Goal: Information Seeking & Learning: Learn about a topic

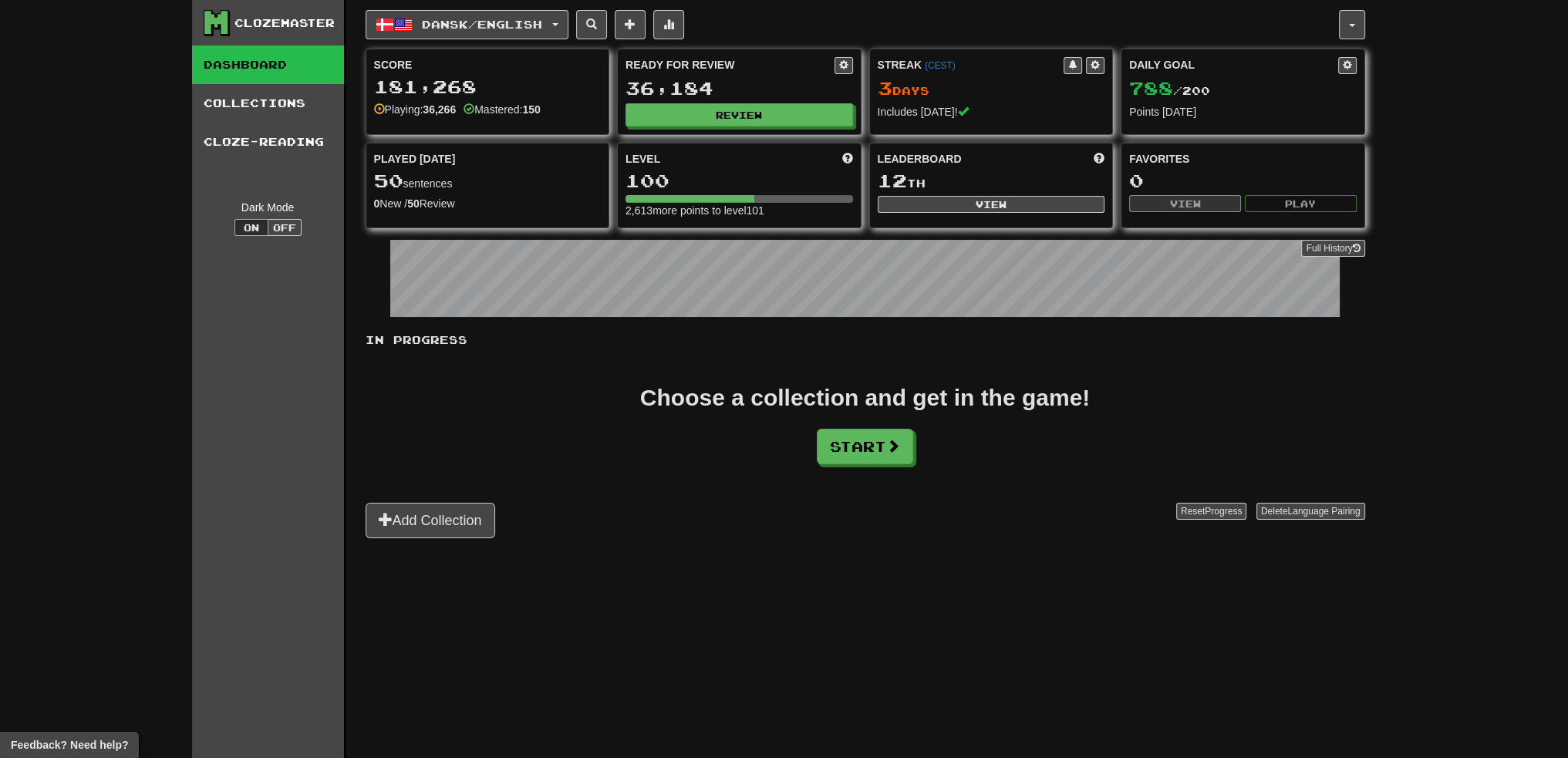
click at [1460, 62] on div "Clozemaster Dashboard Collections Cloze-Reading Dark Mode On Off Dashboard Coll…" at bounding box center [784, 379] width 1568 height 758
click at [739, 123] on button "Review" at bounding box center [740, 115] width 227 height 23
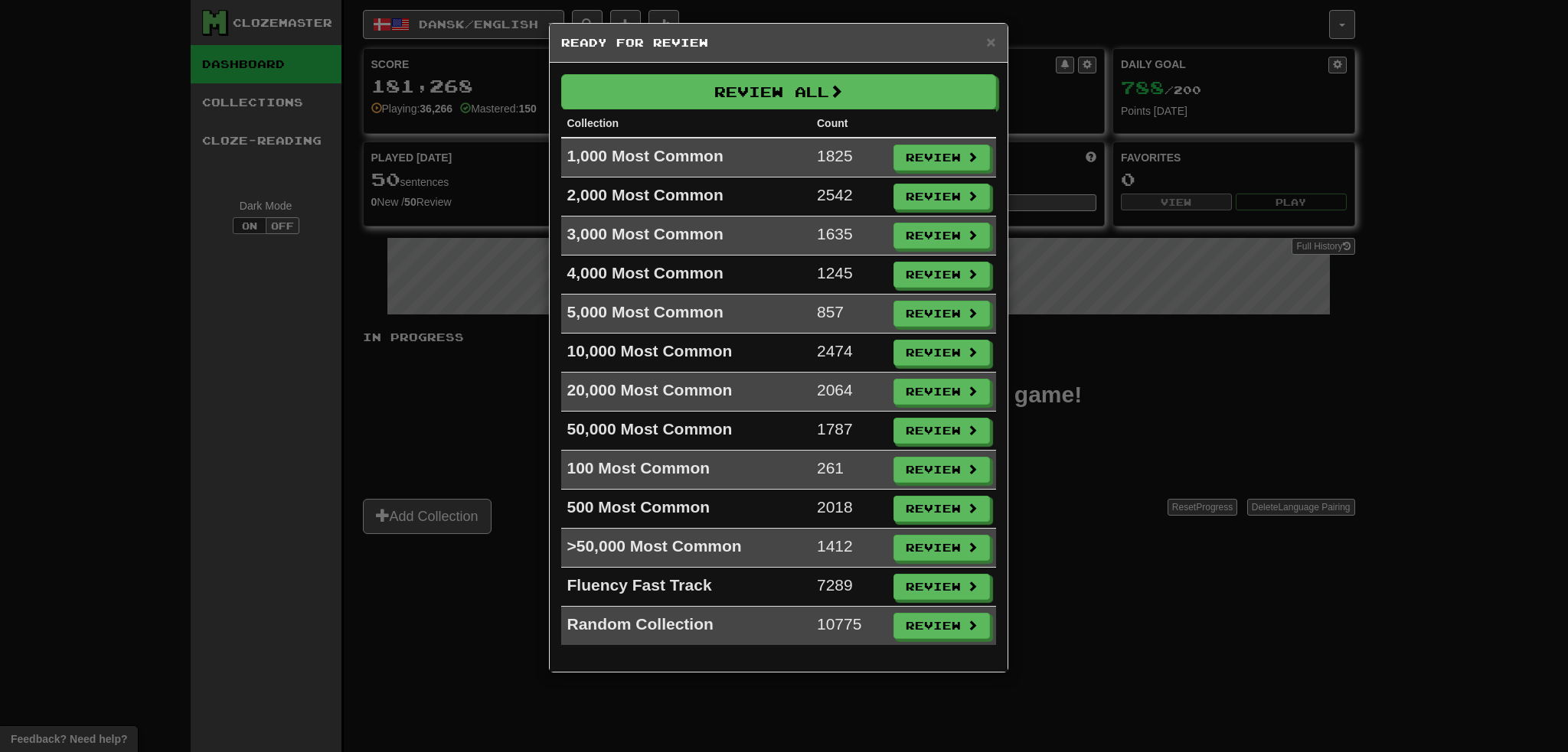
click at [839, 125] on th "Count" at bounding box center [849, 123] width 77 height 28
click at [913, 464] on button "Review" at bounding box center [942, 470] width 97 height 26
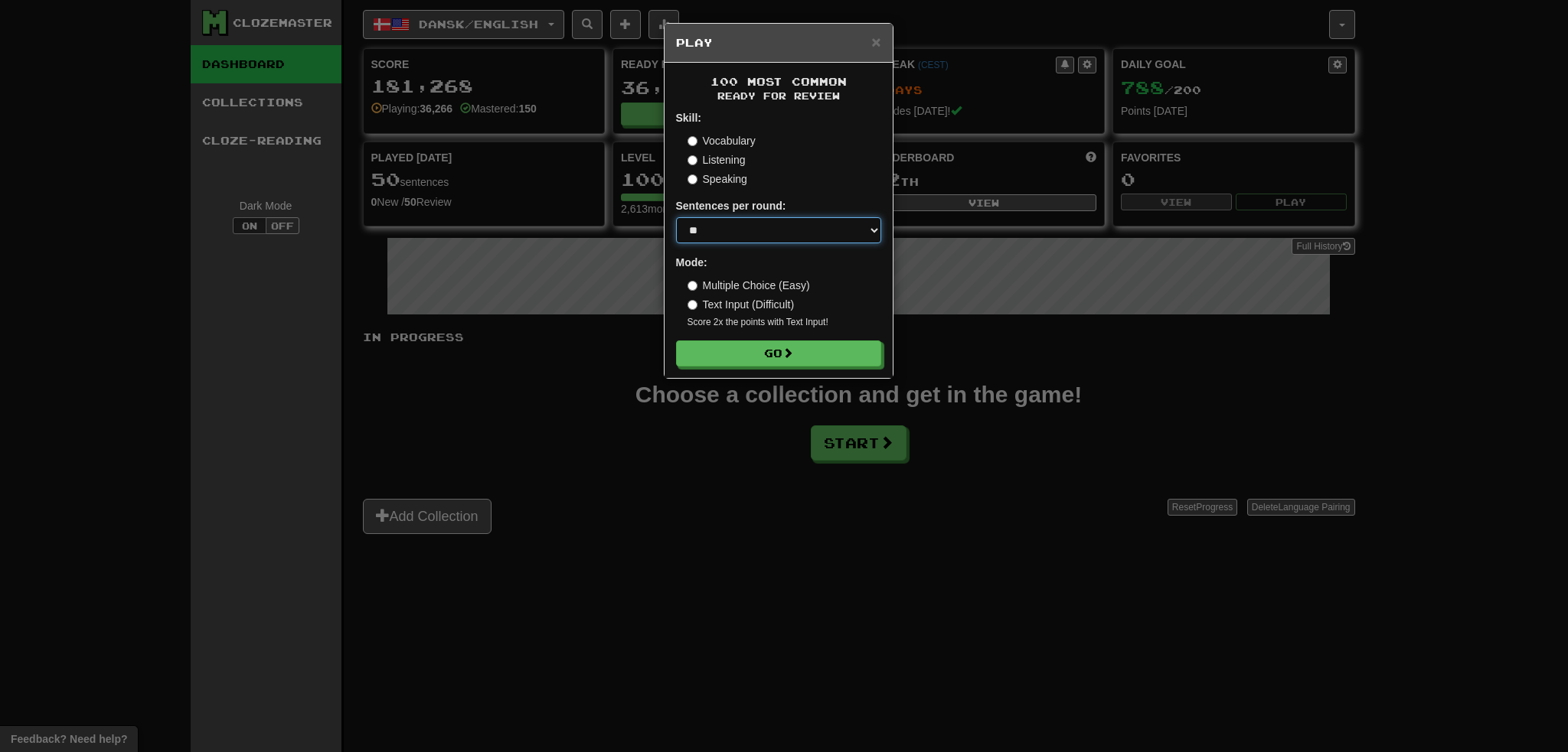
click at [762, 225] on select "* ** ** ** ** ** *** ********" at bounding box center [779, 230] width 205 height 26
select select "********"
click at [676, 218] on select "* ** ** ** ** ** *** ********" at bounding box center [779, 230] width 205 height 26
click at [760, 350] on button "Go" at bounding box center [779, 354] width 205 height 26
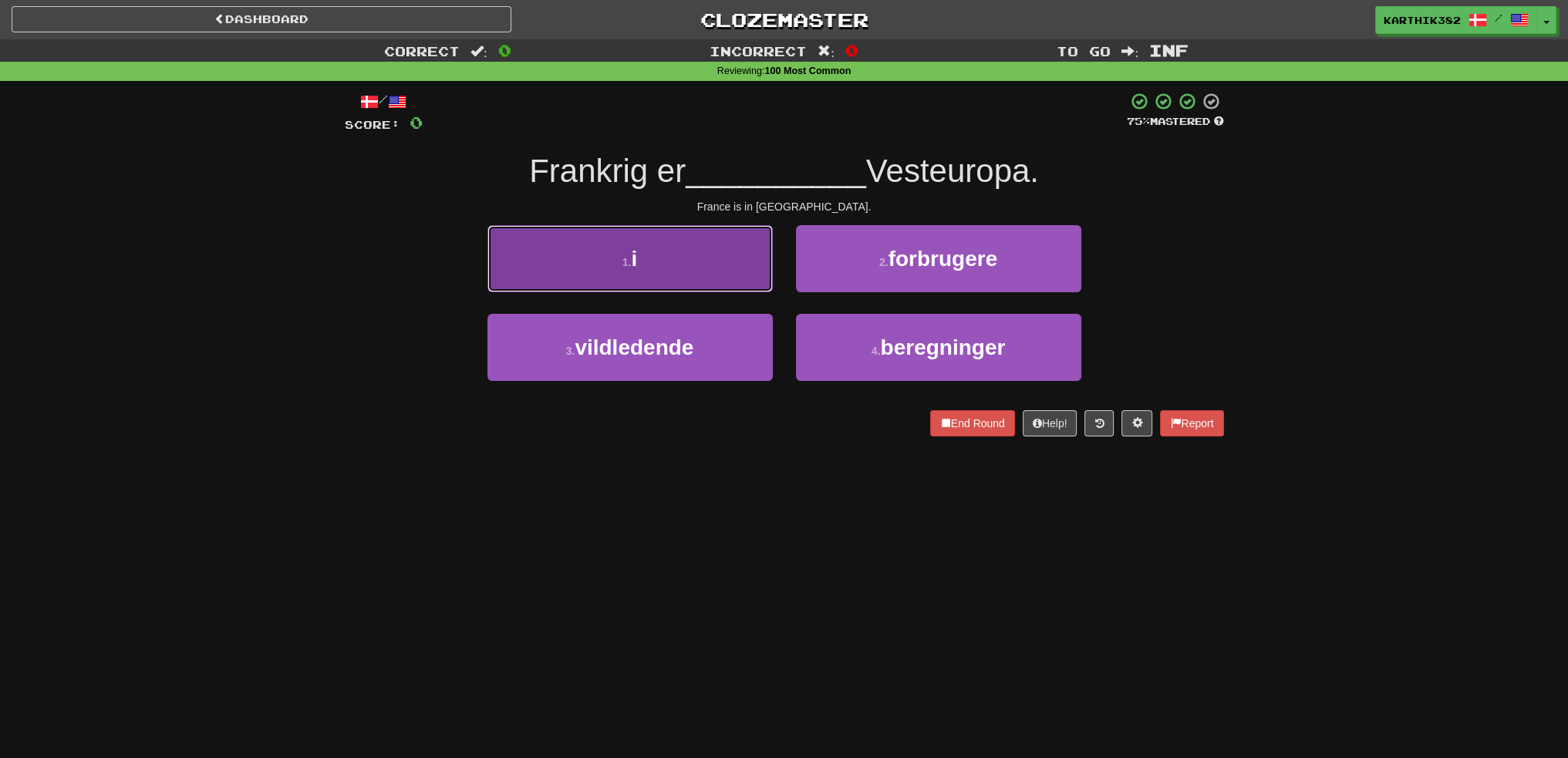
click at [686, 265] on button "1 . i" at bounding box center [630, 259] width 286 height 67
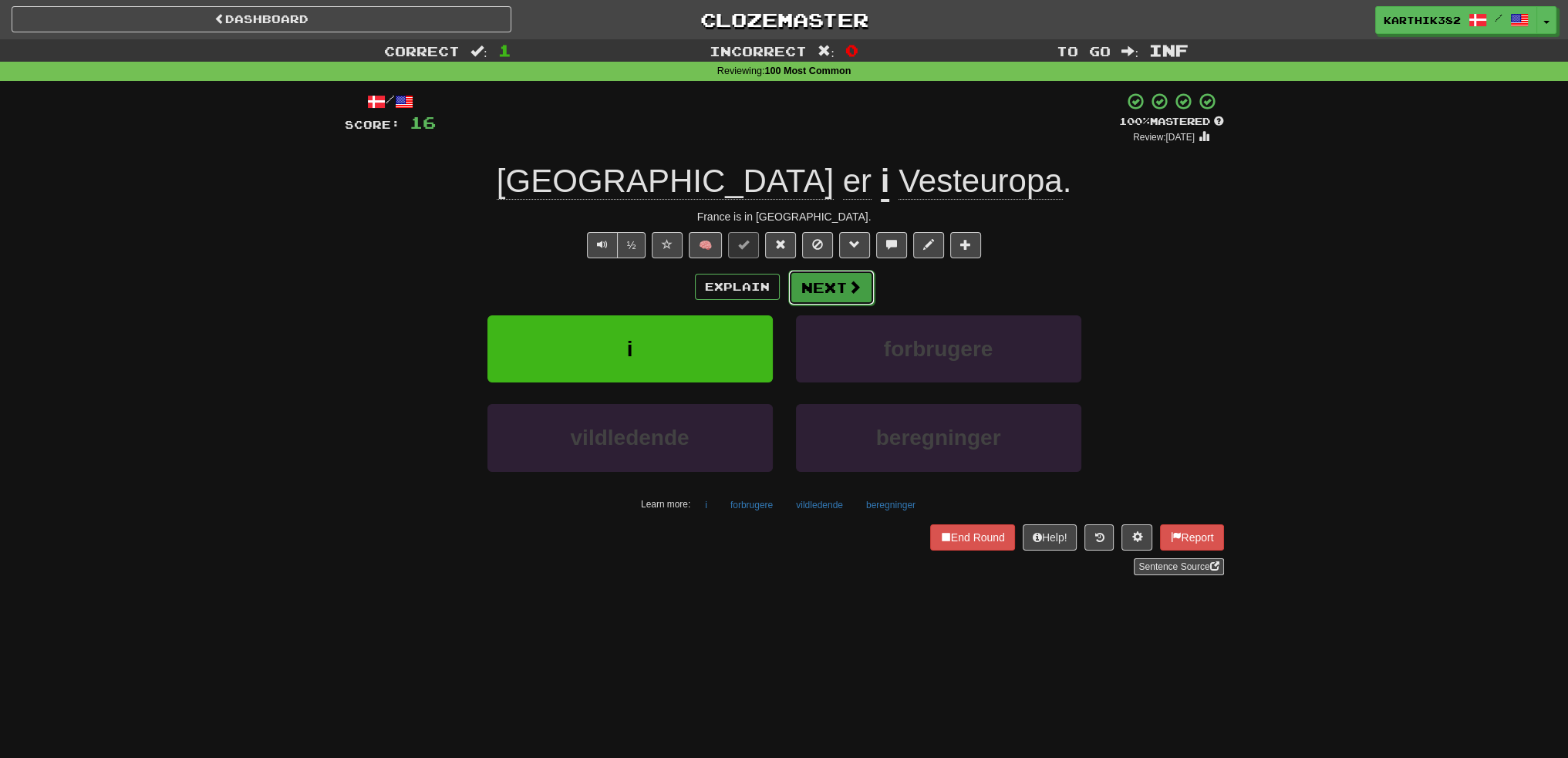
click at [845, 294] on button "Next" at bounding box center [831, 287] width 86 height 35
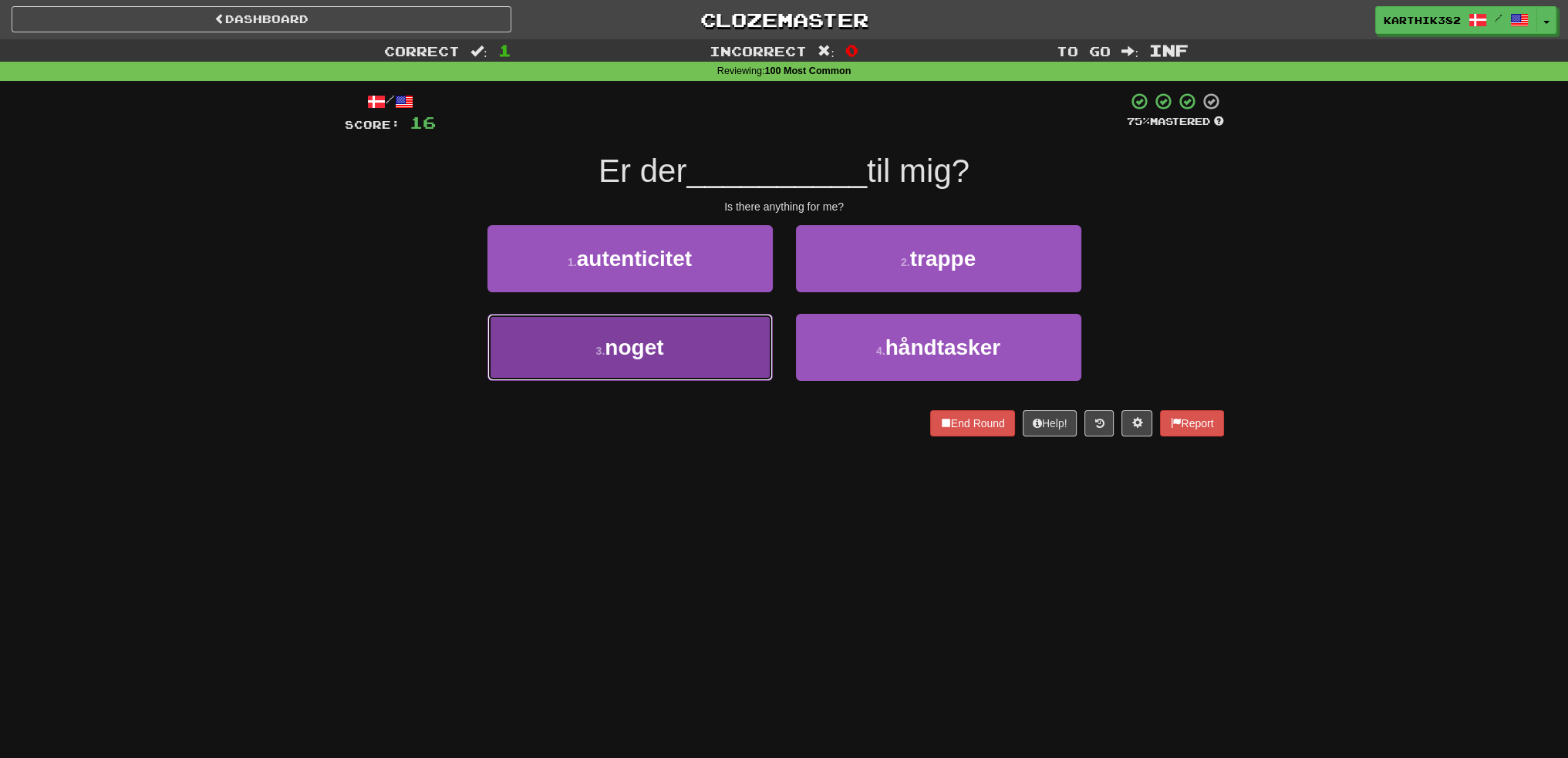
click at [732, 348] on button "3 . noget" at bounding box center [630, 348] width 286 height 67
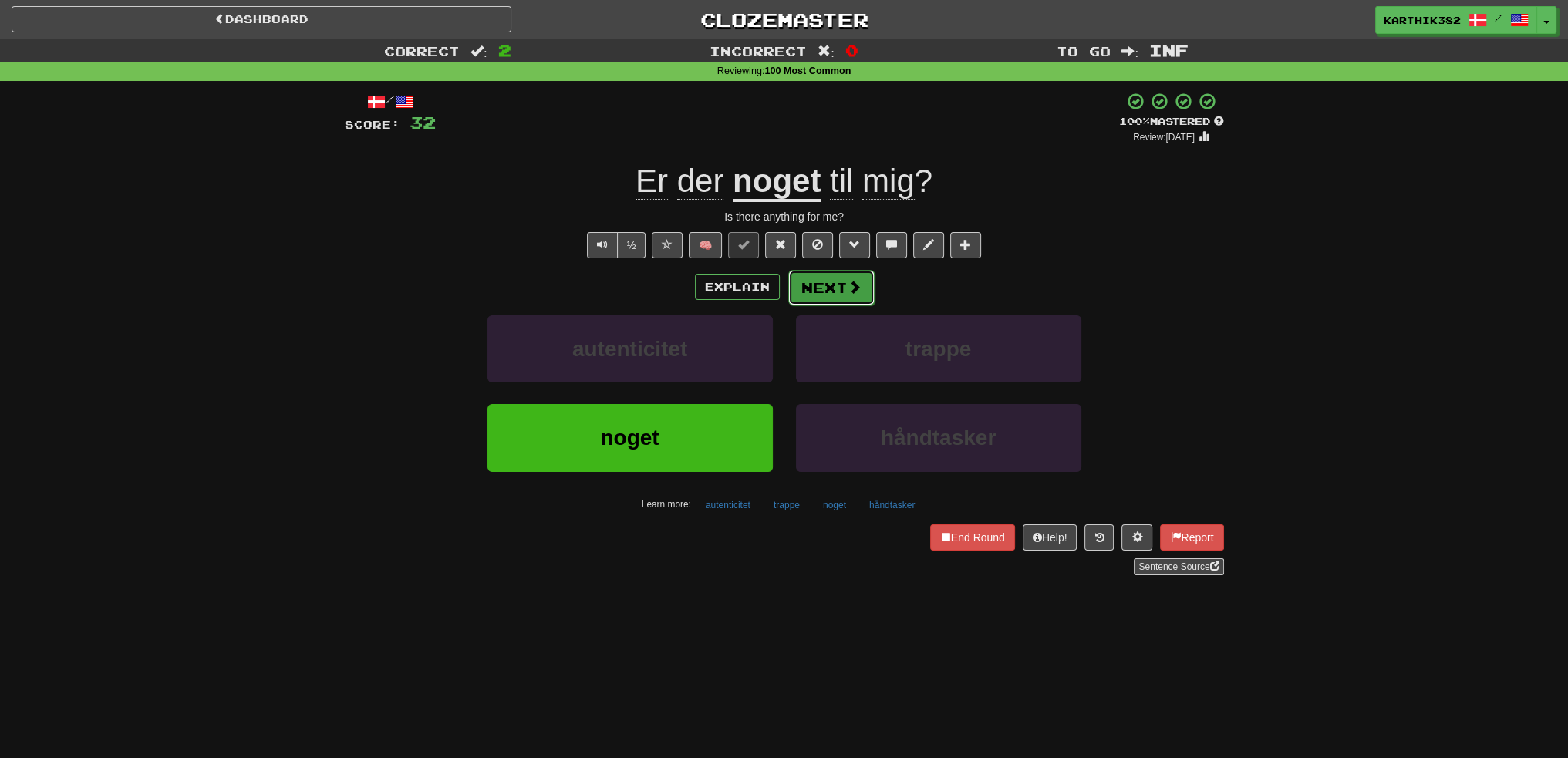
click at [805, 302] on button "Next" at bounding box center [831, 287] width 86 height 35
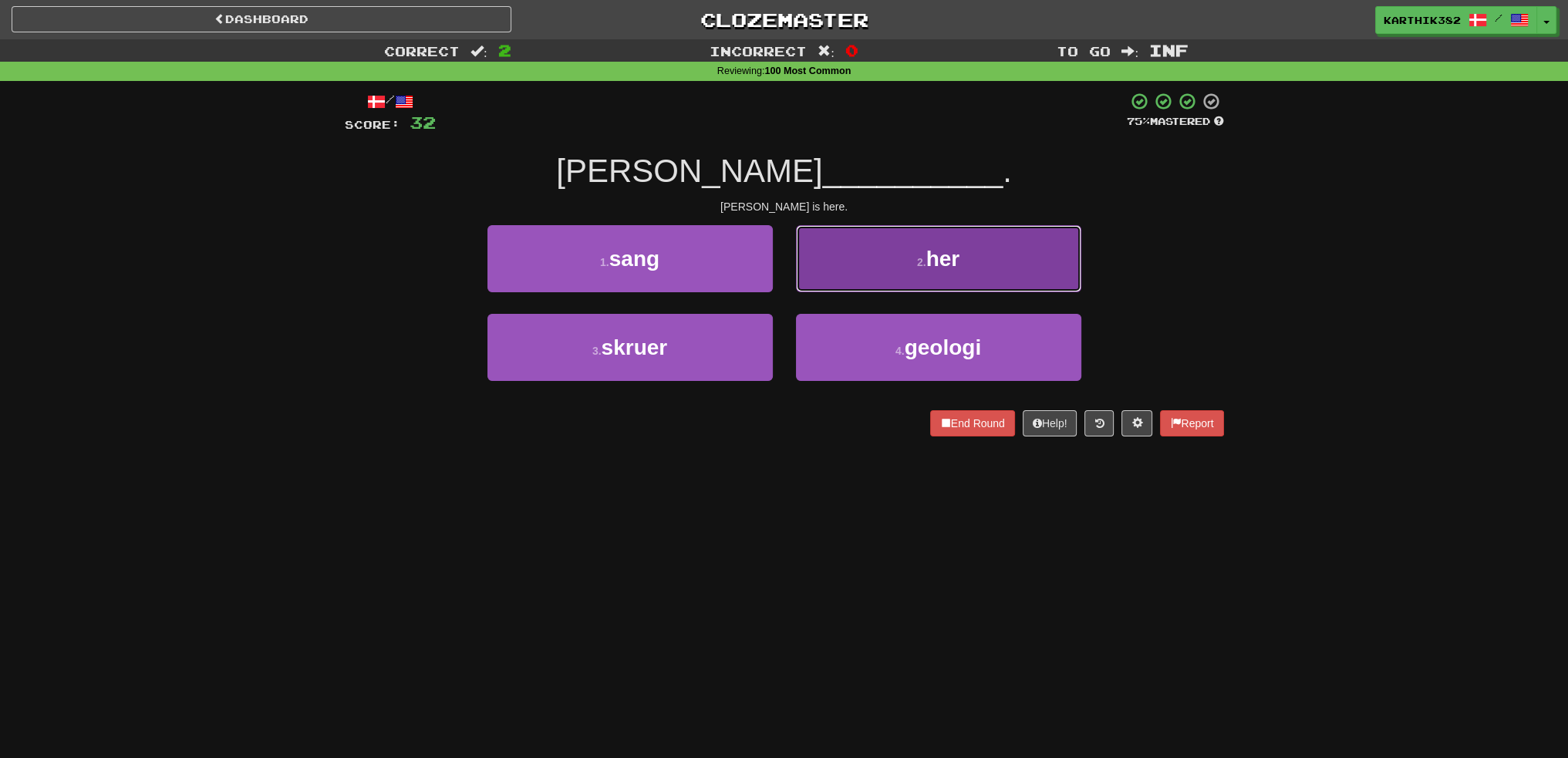
click at [874, 281] on button "2 . her" at bounding box center [938, 259] width 286 height 67
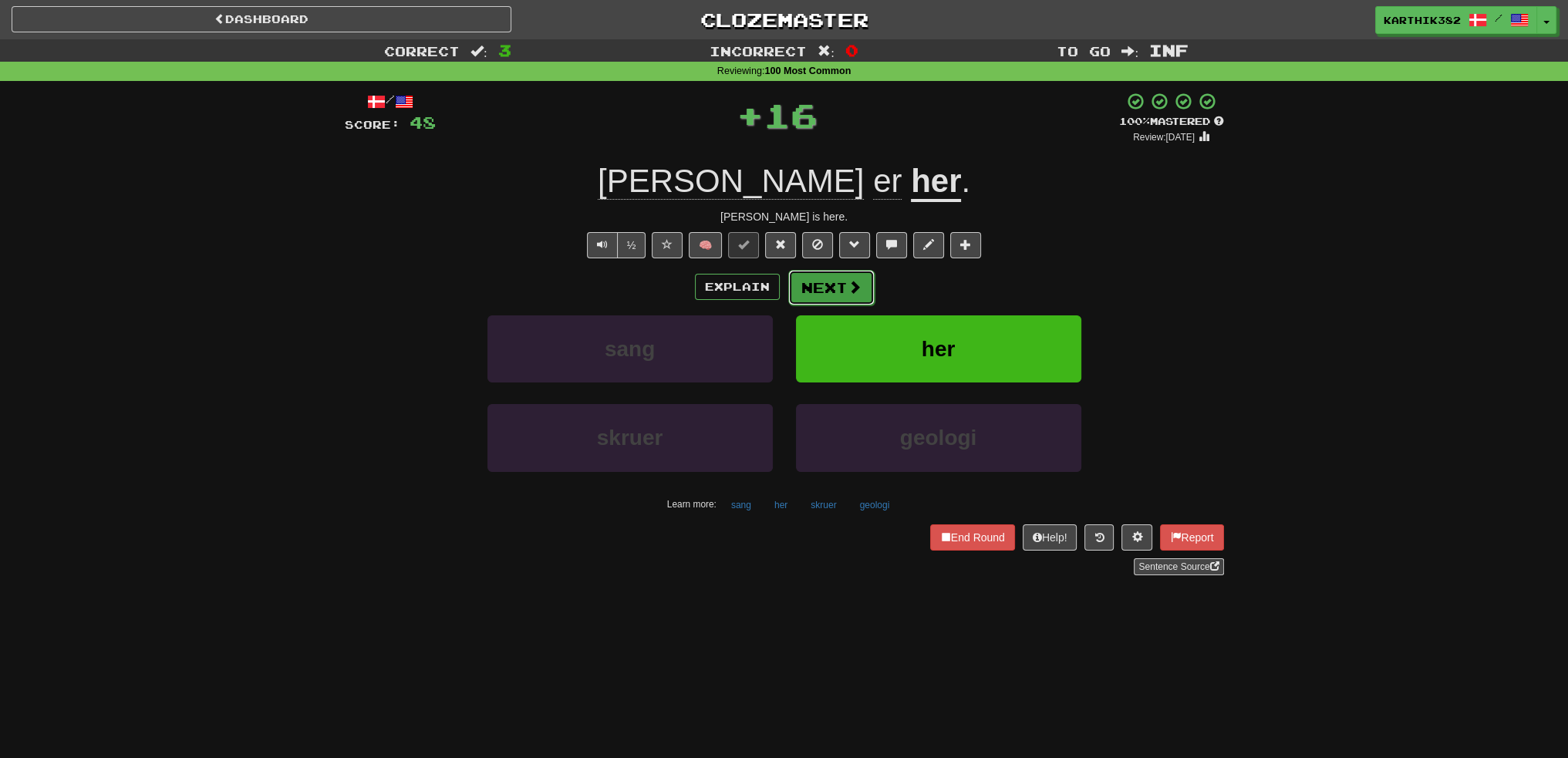
click at [852, 295] on button "Next" at bounding box center [831, 287] width 86 height 35
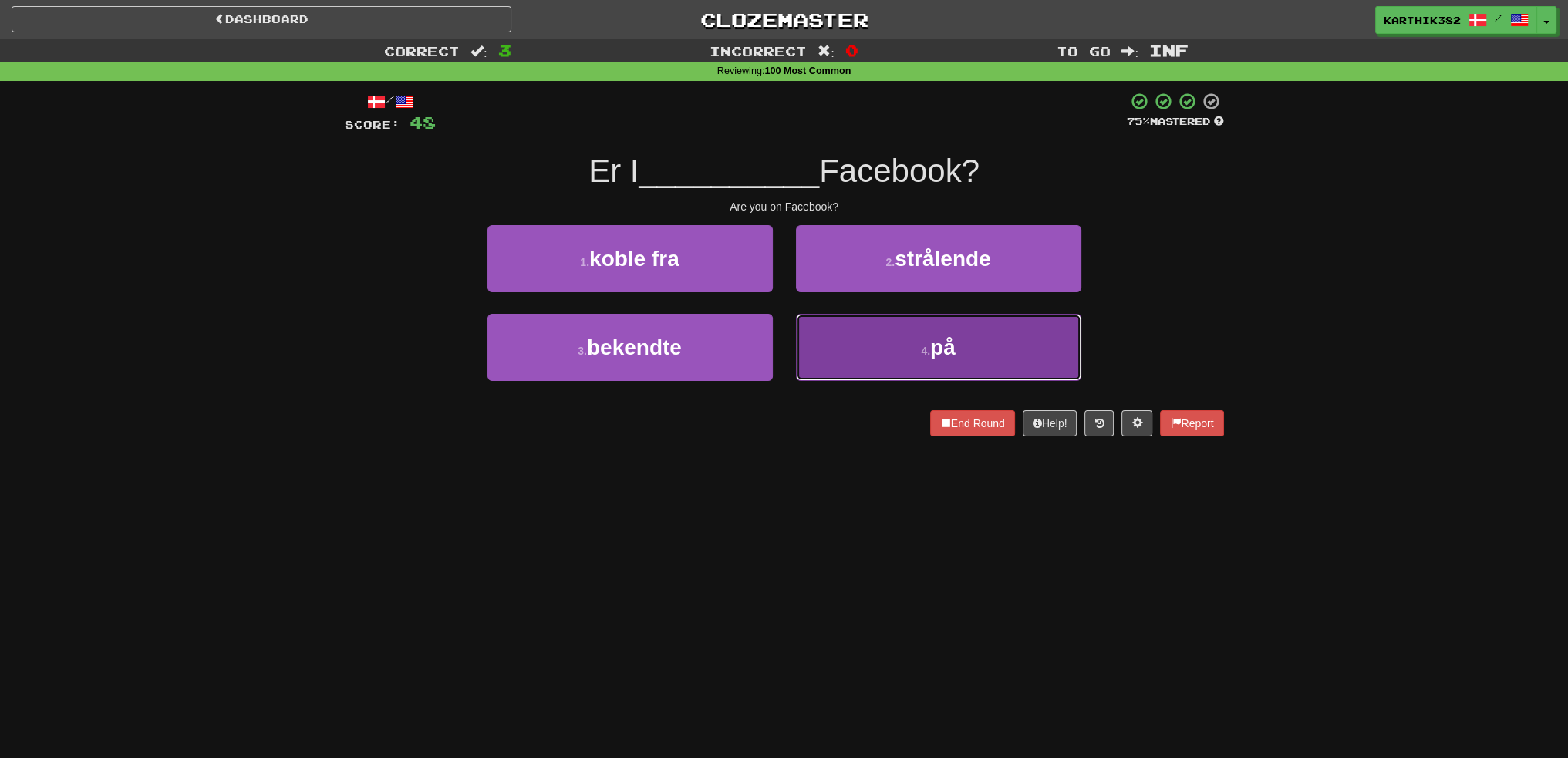
click at [897, 367] on button "4 . på" at bounding box center [938, 348] width 286 height 67
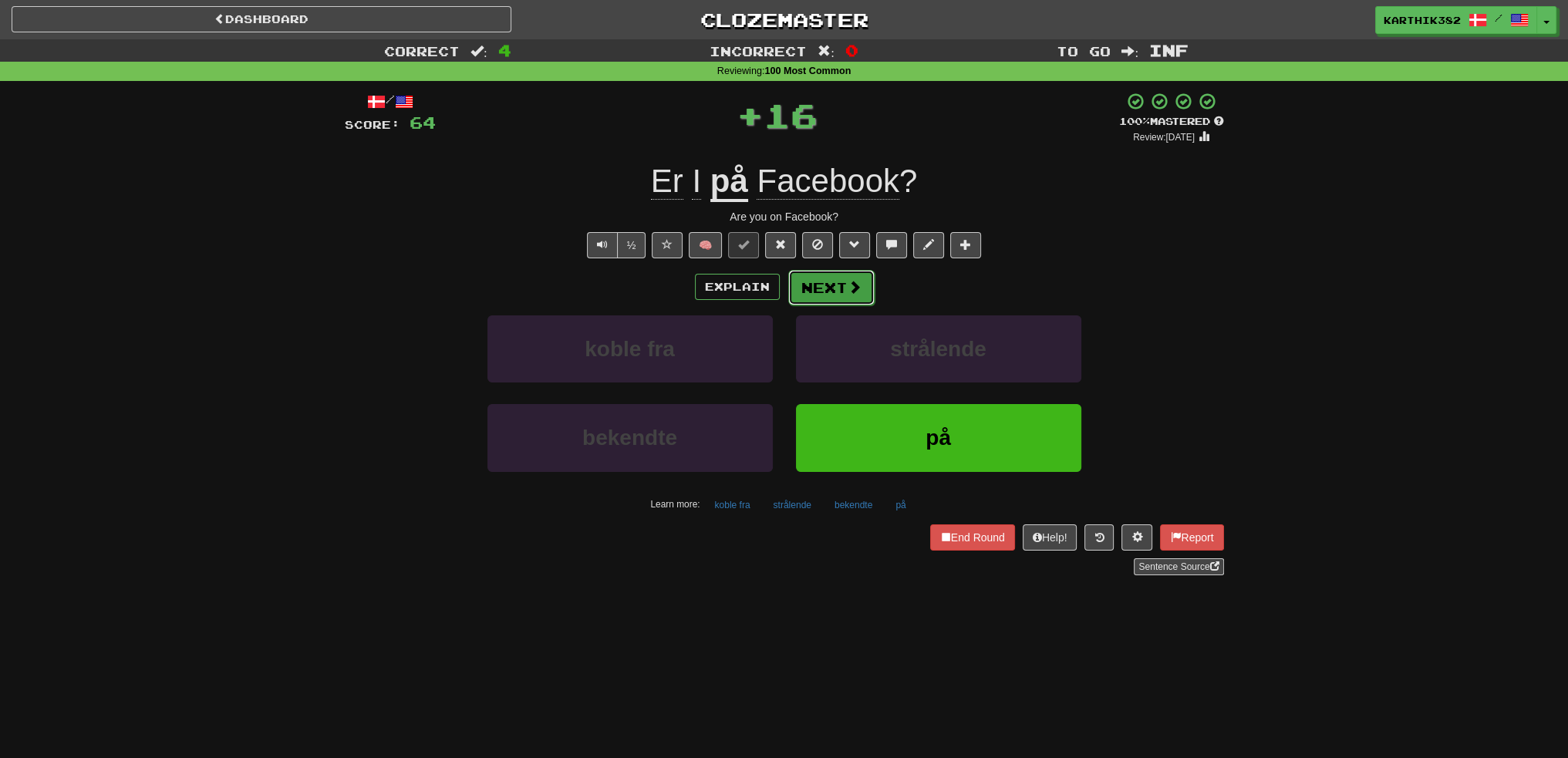
click at [842, 287] on button "Next" at bounding box center [831, 287] width 86 height 35
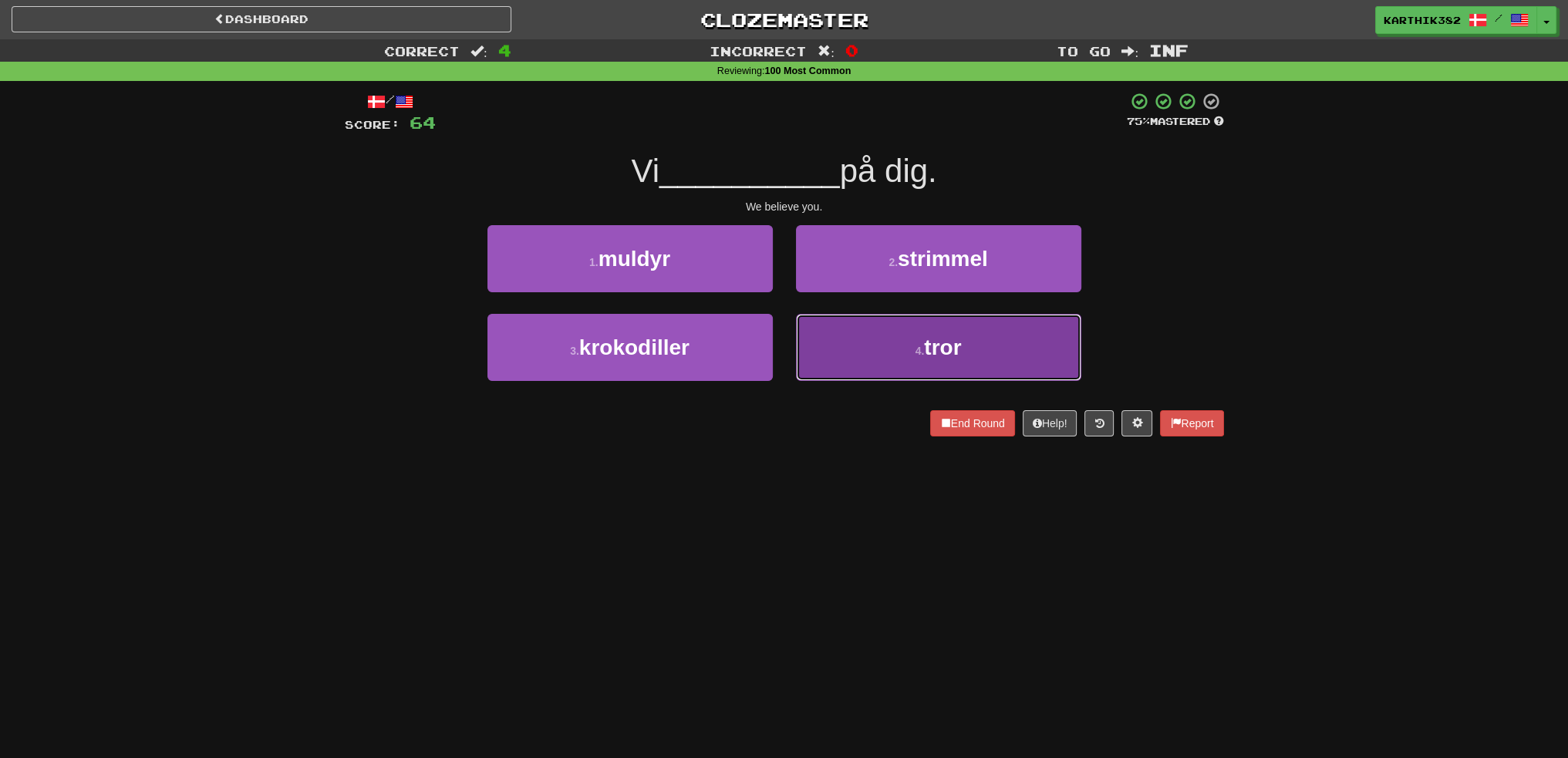
click at [859, 332] on button "4 . tror" at bounding box center [938, 348] width 286 height 67
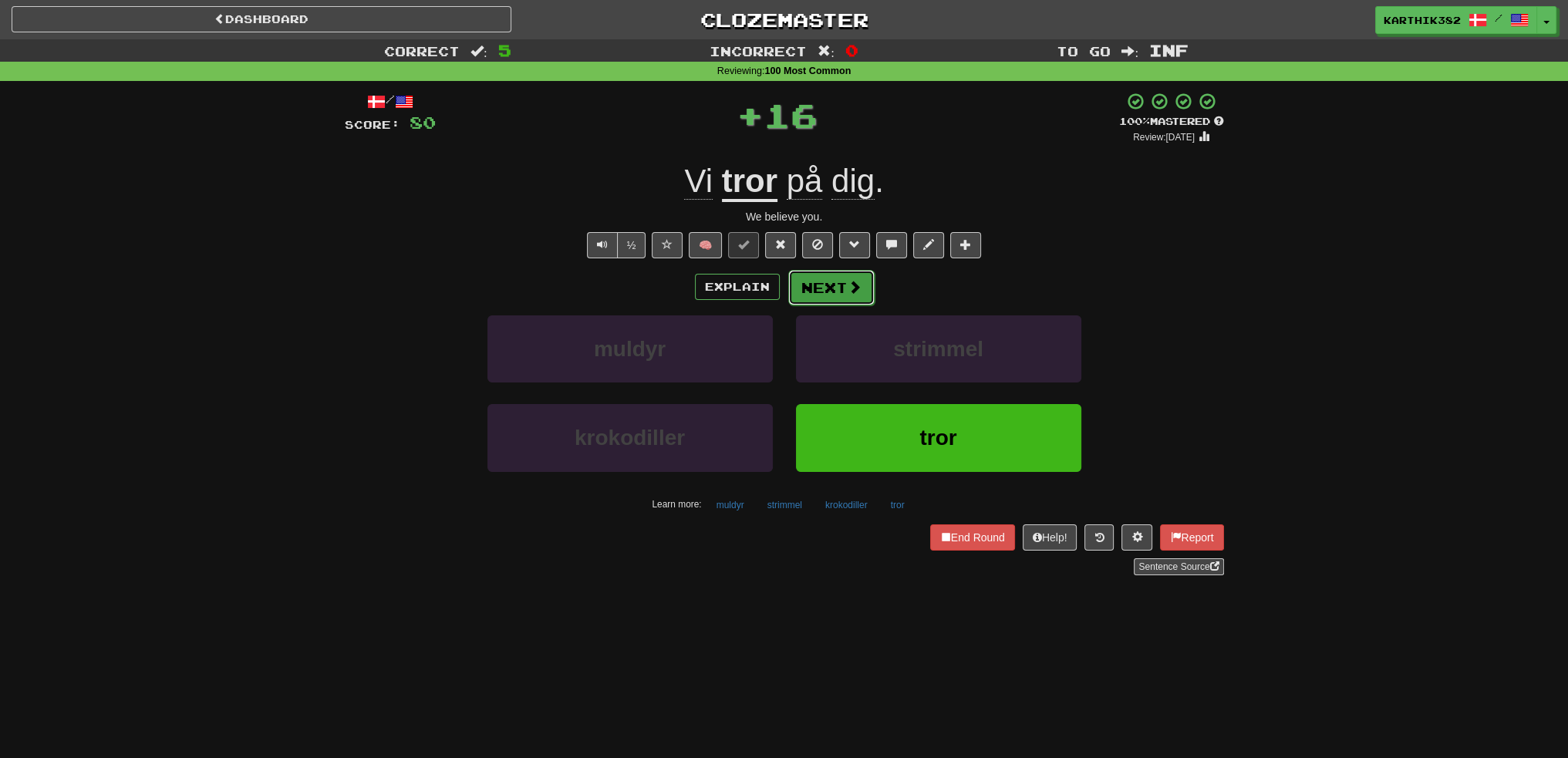
click at [852, 295] on button "Next" at bounding box center [831, 287] width 86 height 35
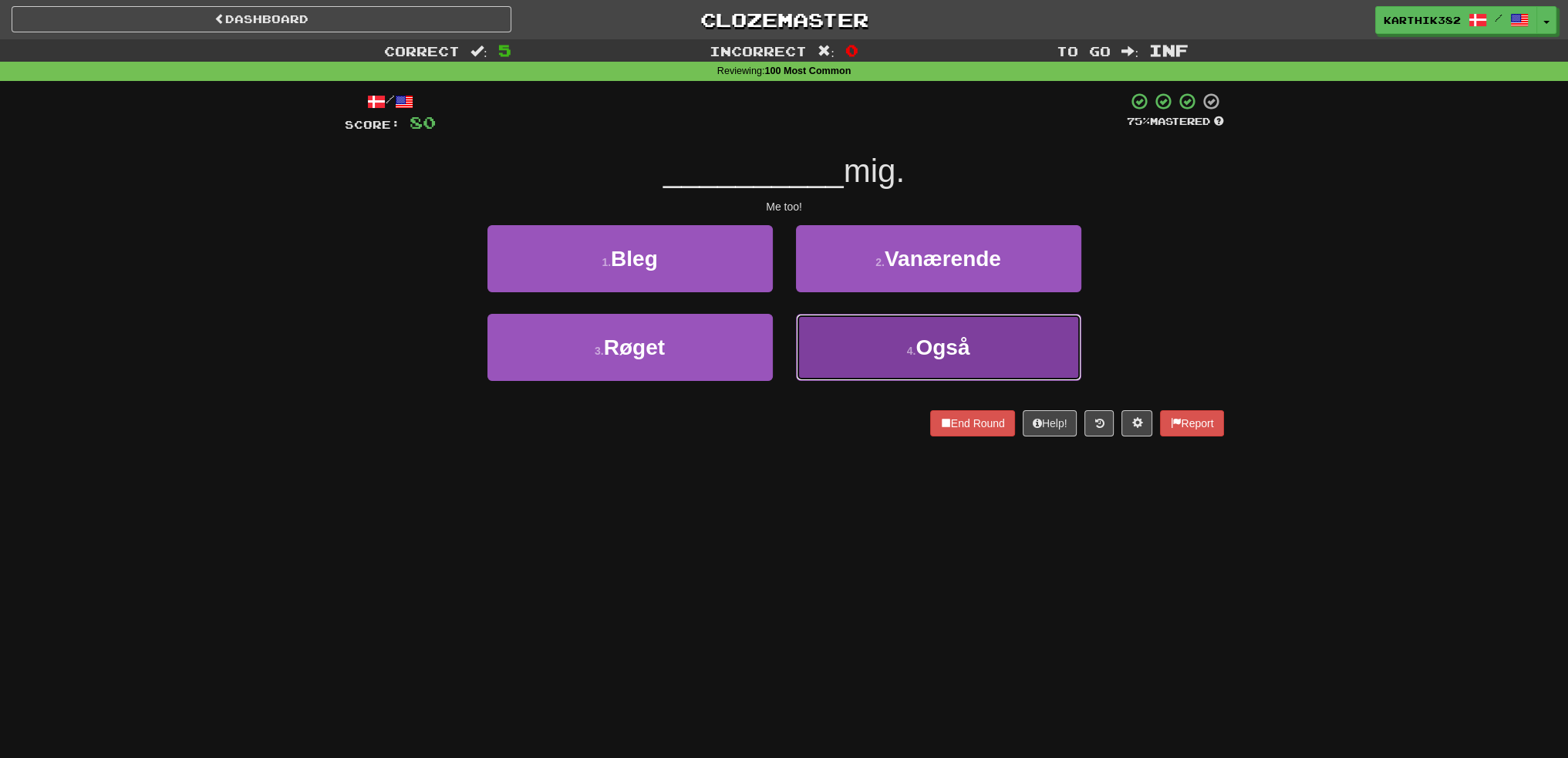
click at [853, 347] on button "4 . Også" at bounding box center [938, 348] width 286 height 67
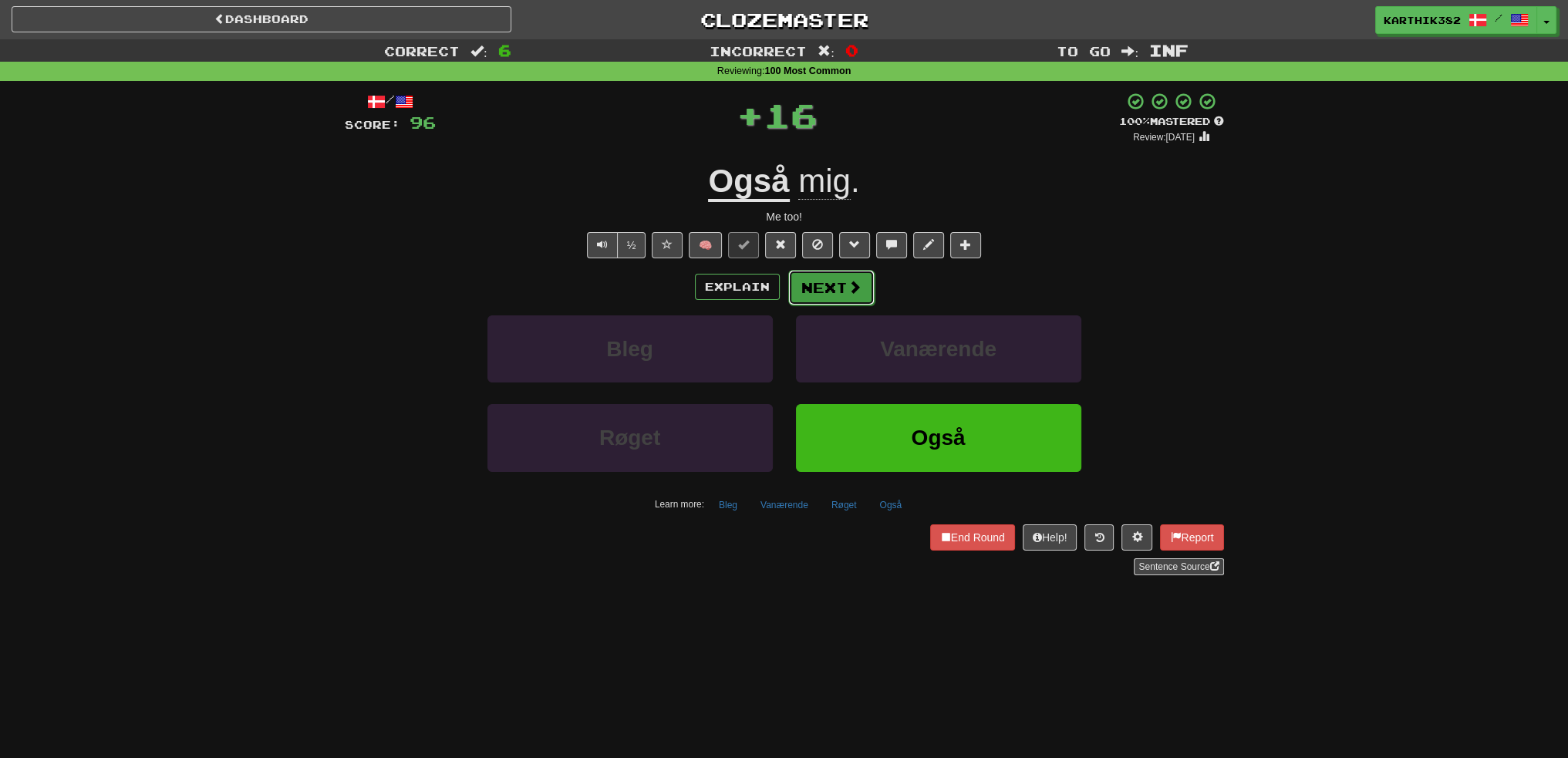
click at [845, 292] on button "Next" at bounding box center [831, 287] width 86 height 35
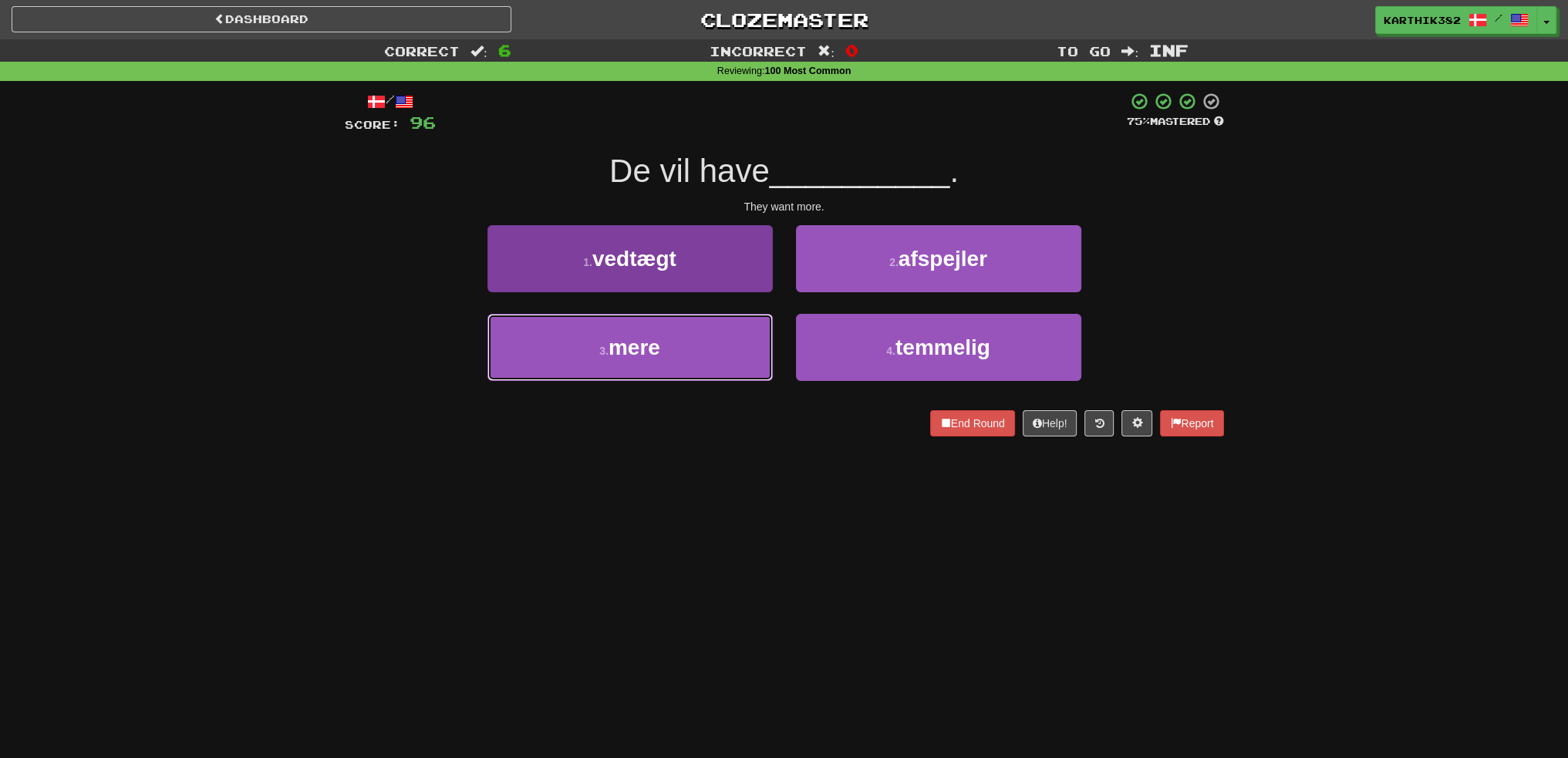
click at [748, 331] on button "3 . mere" at bounding box center [630, 348] width 286 height 67
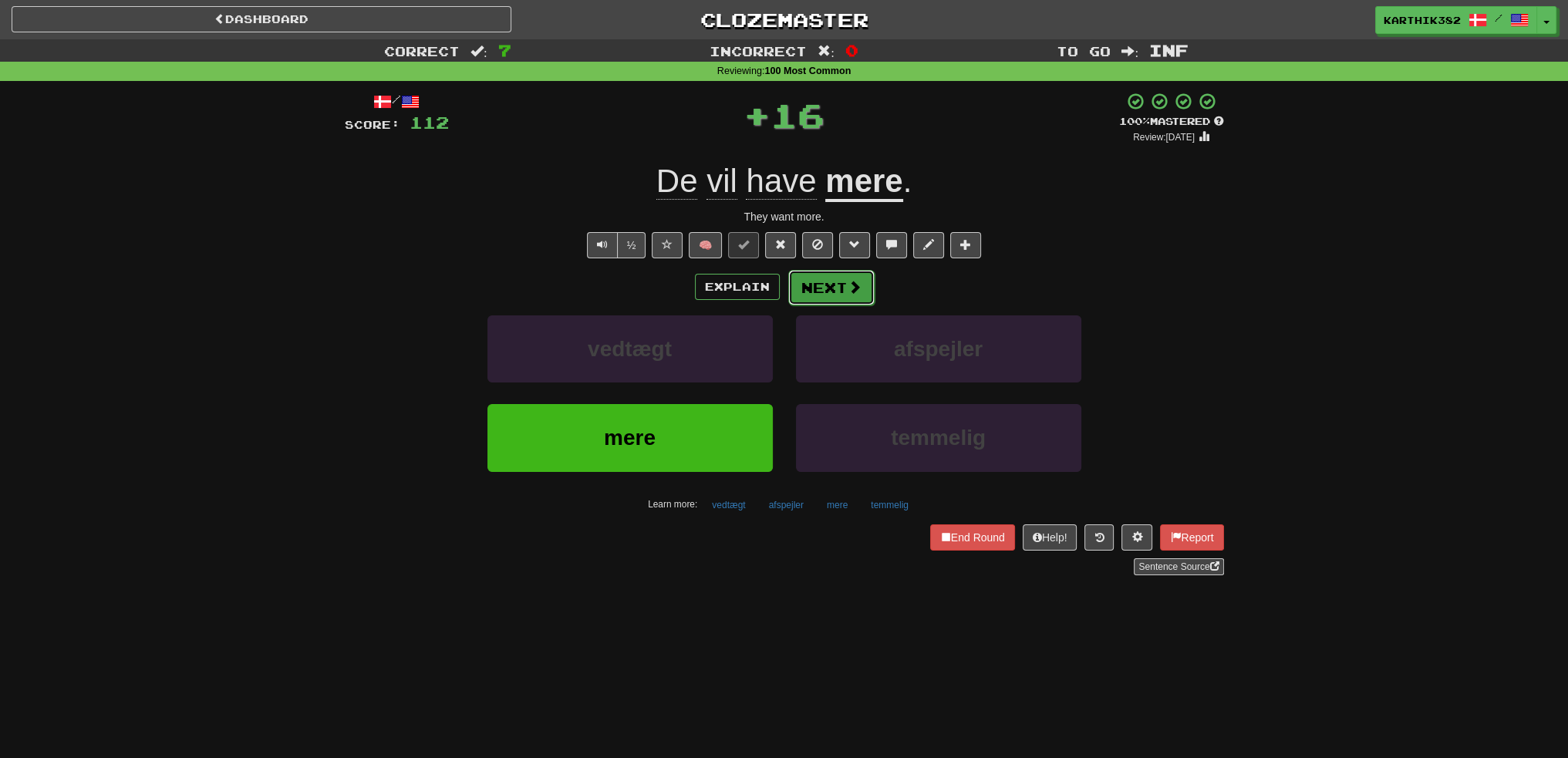
click at [836, 289] on button "Next" at bounding box center [831, 287] width 86 height 35
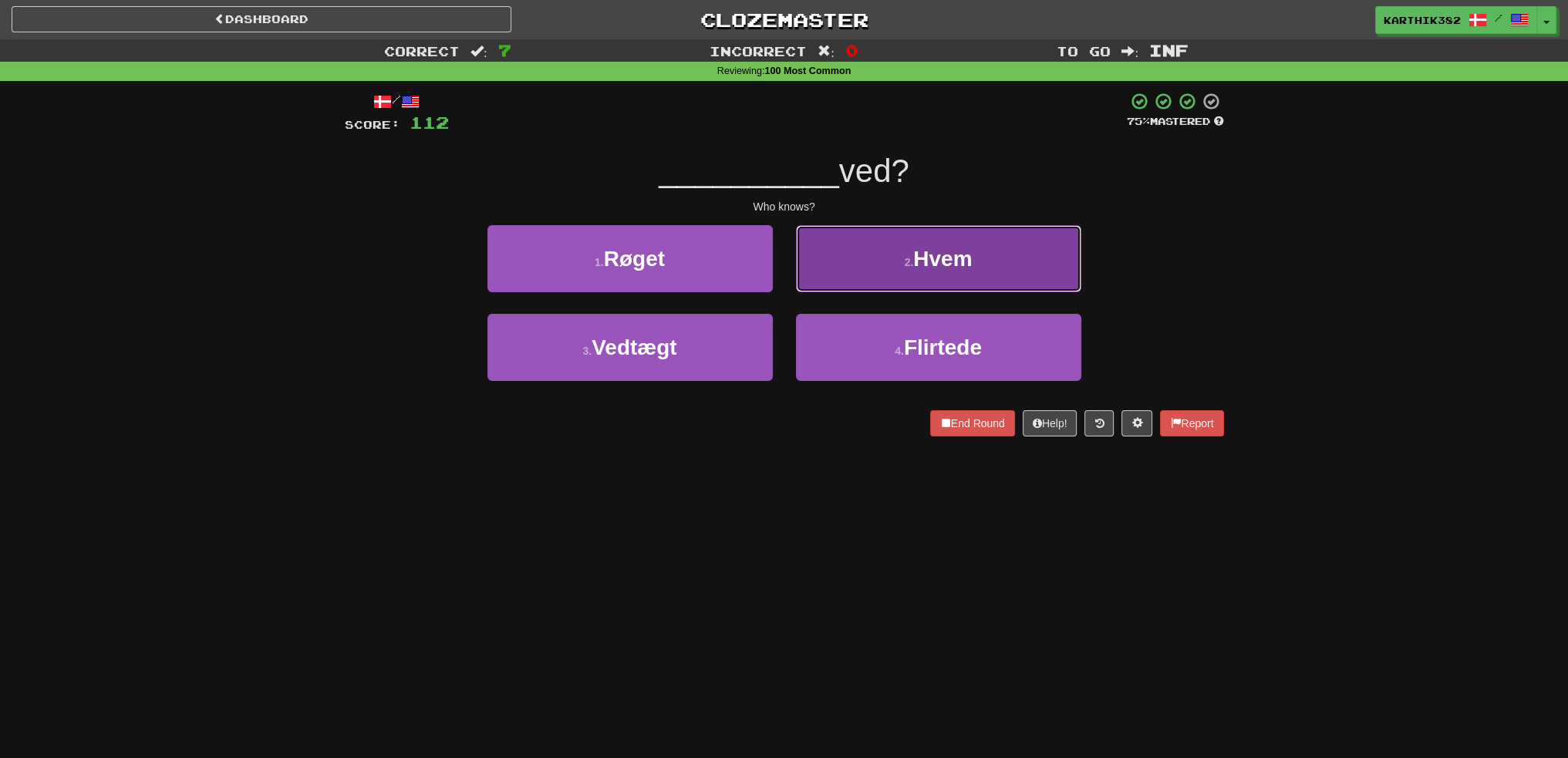
click at [861, 271] on button "2 . Hvem" at bounding box center [938, 259] width 286 height 67
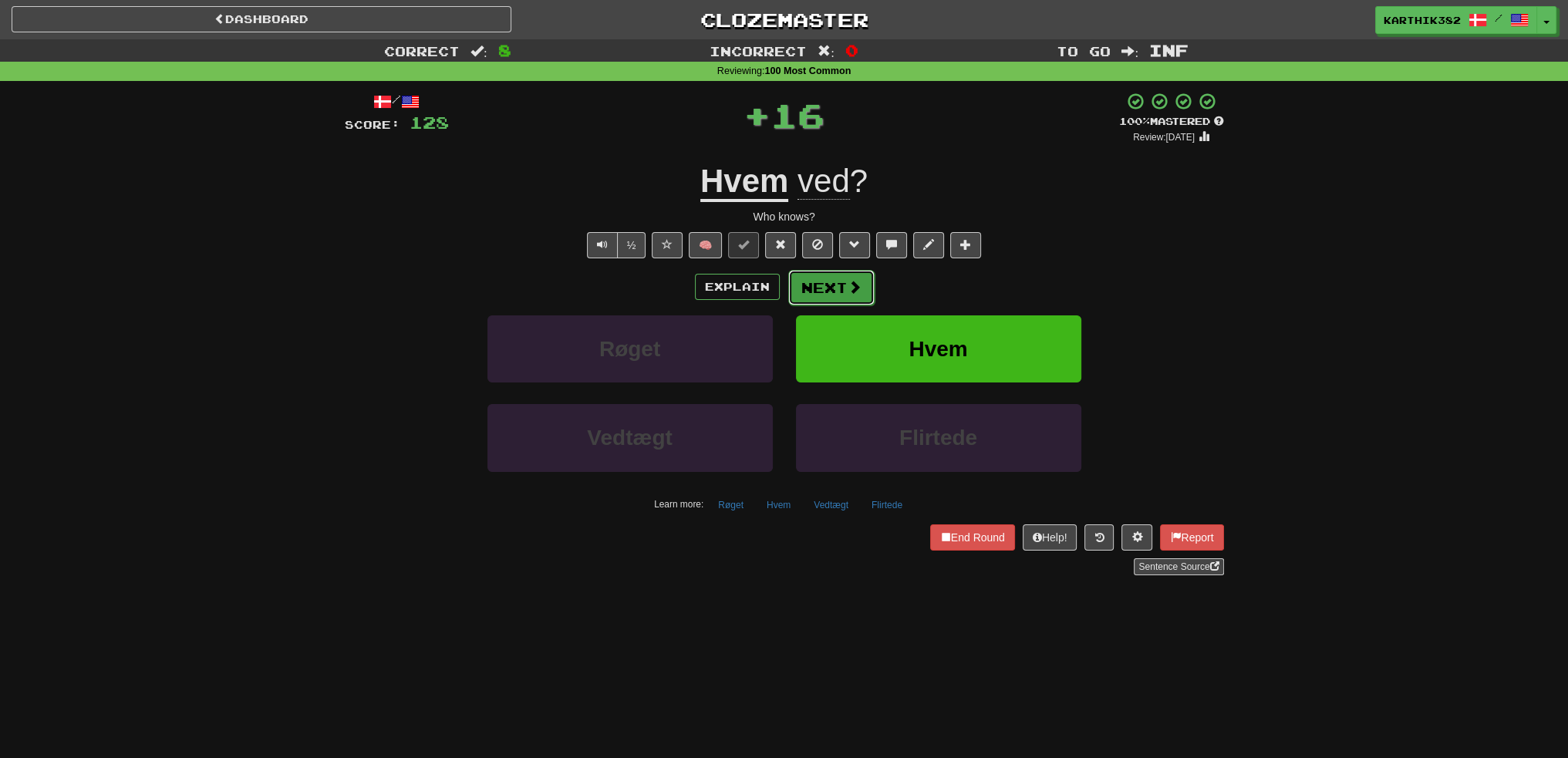
click at [830, 282] on button "Next" at bounding box center [831, 287] width 86 height 35
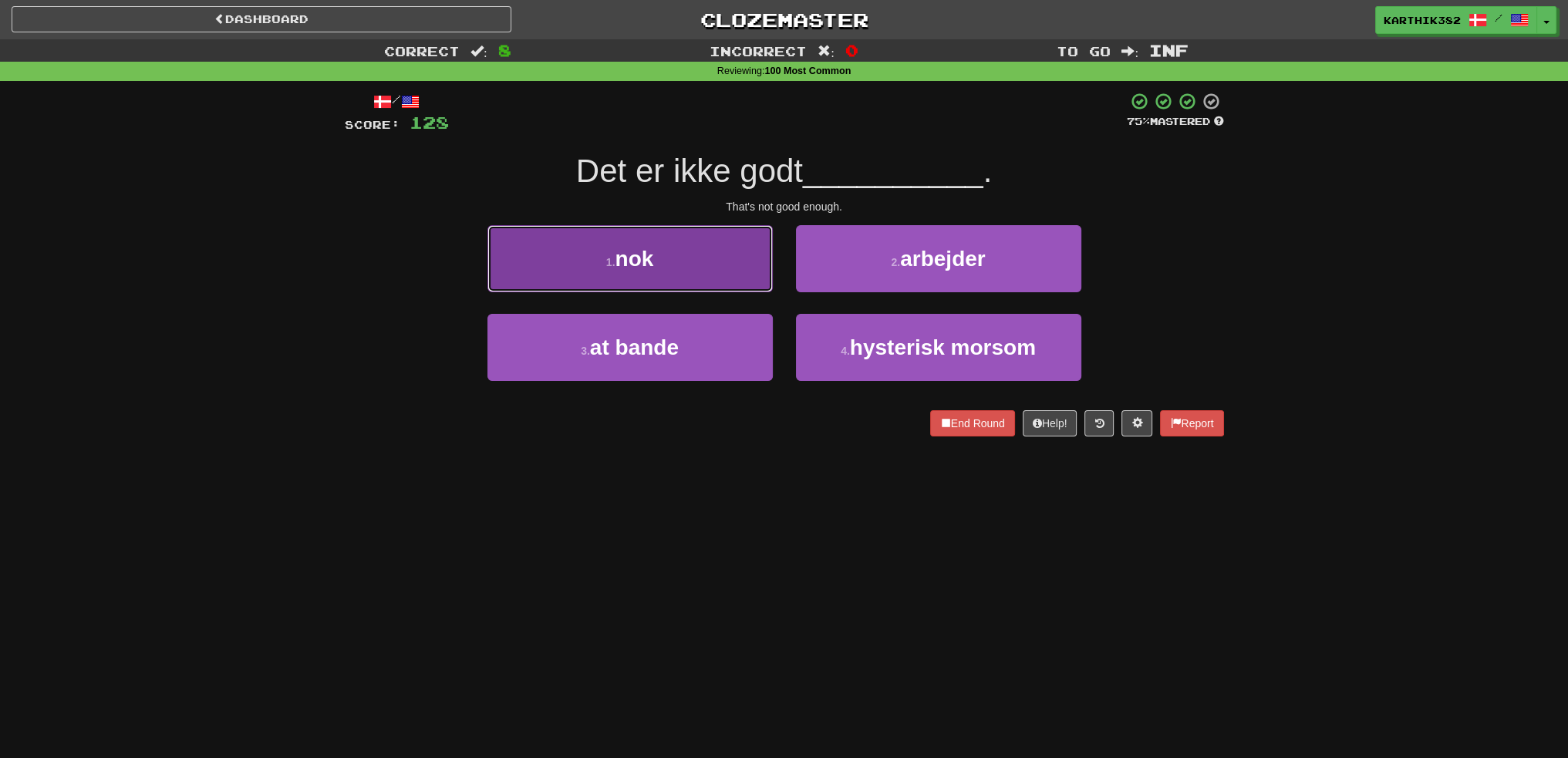
click at [714, 278] on button "1 . nok" at bounding box center [630, 259] width 286 height 67
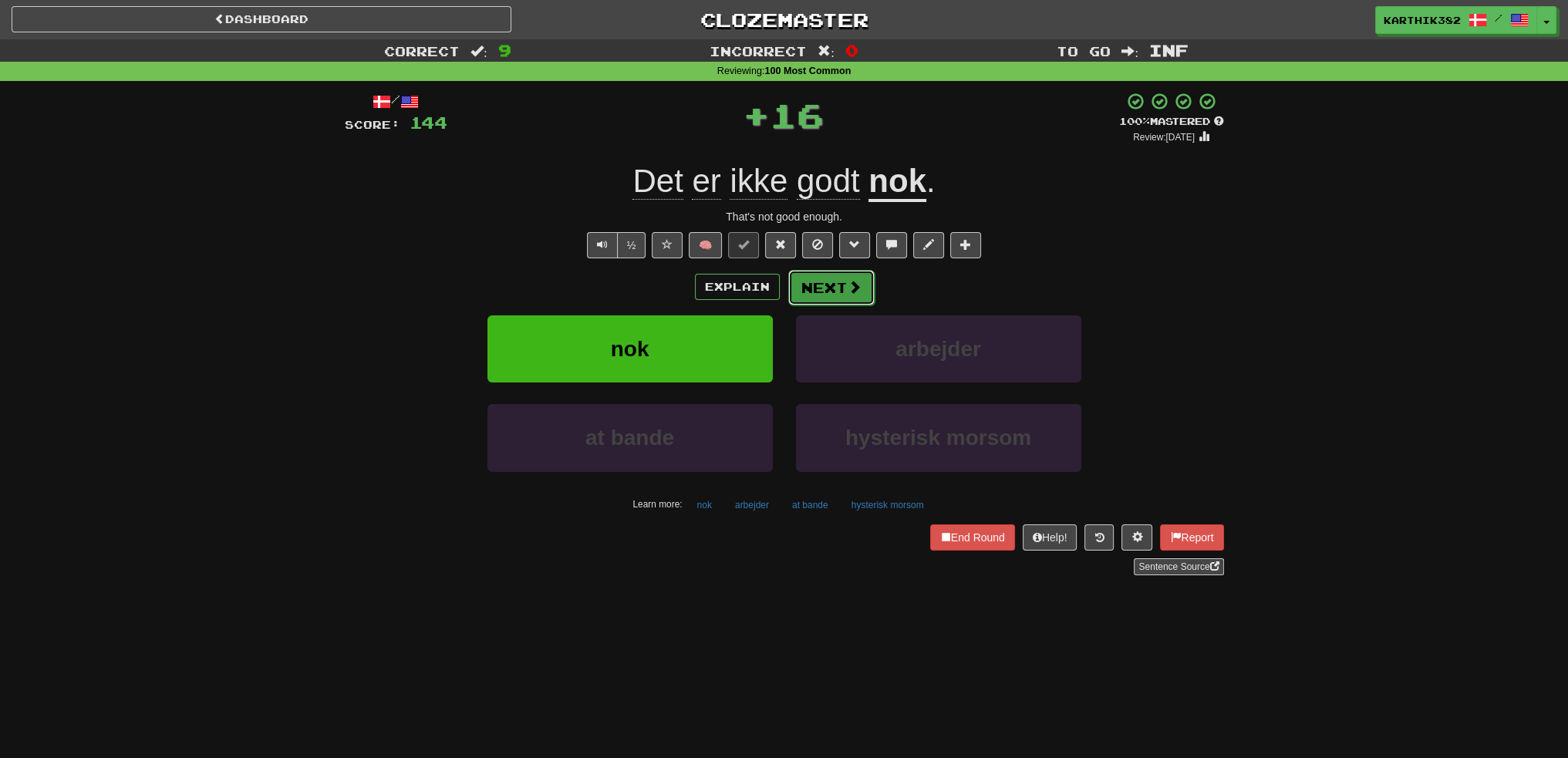
click at [806, 289] on button "Next" at bounding box center [831, 287] width 86 height 35
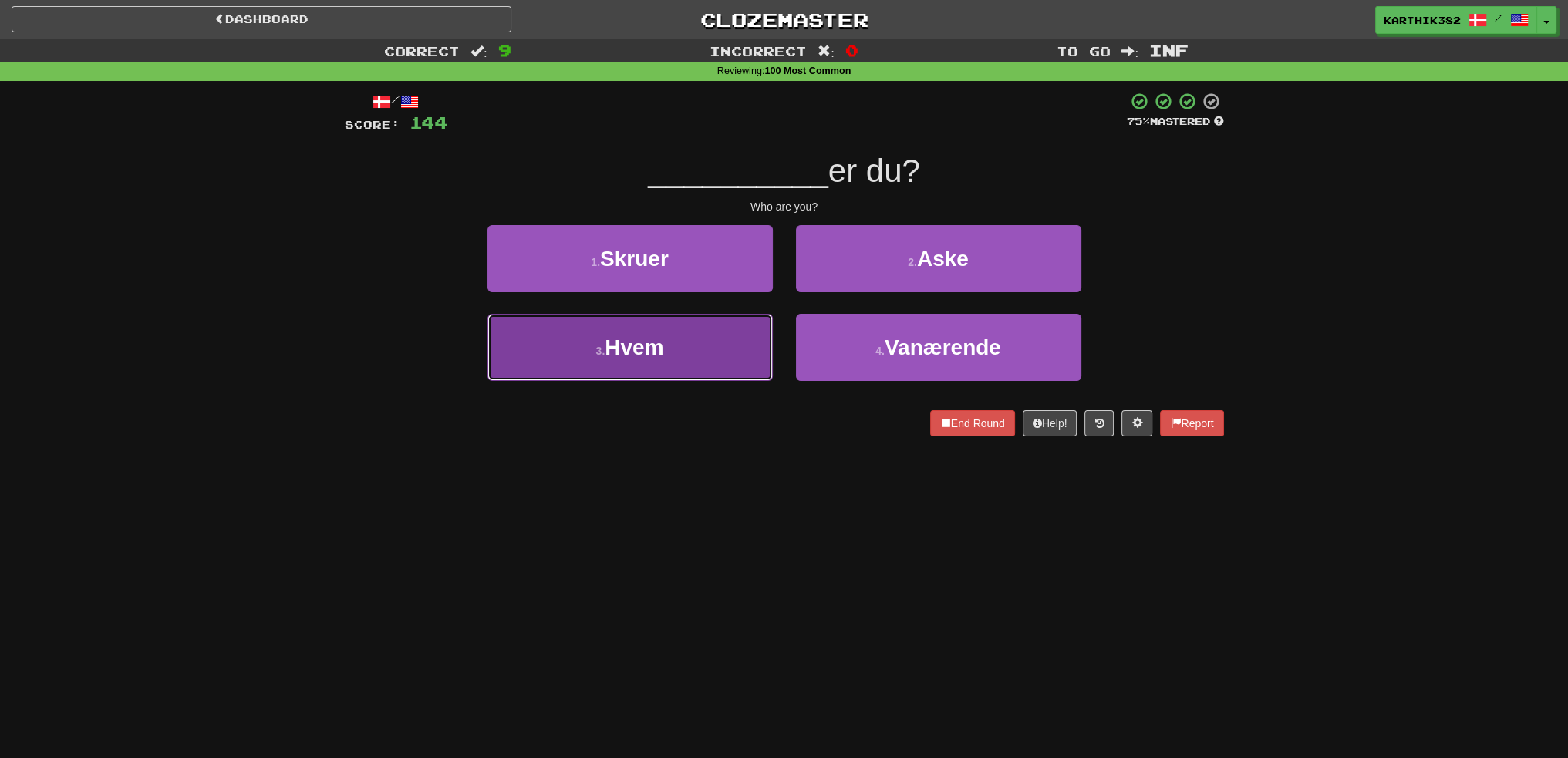
click at [723, 342] on button "3 . Hvem" at bounding box center [630, 348] width 286 height 67
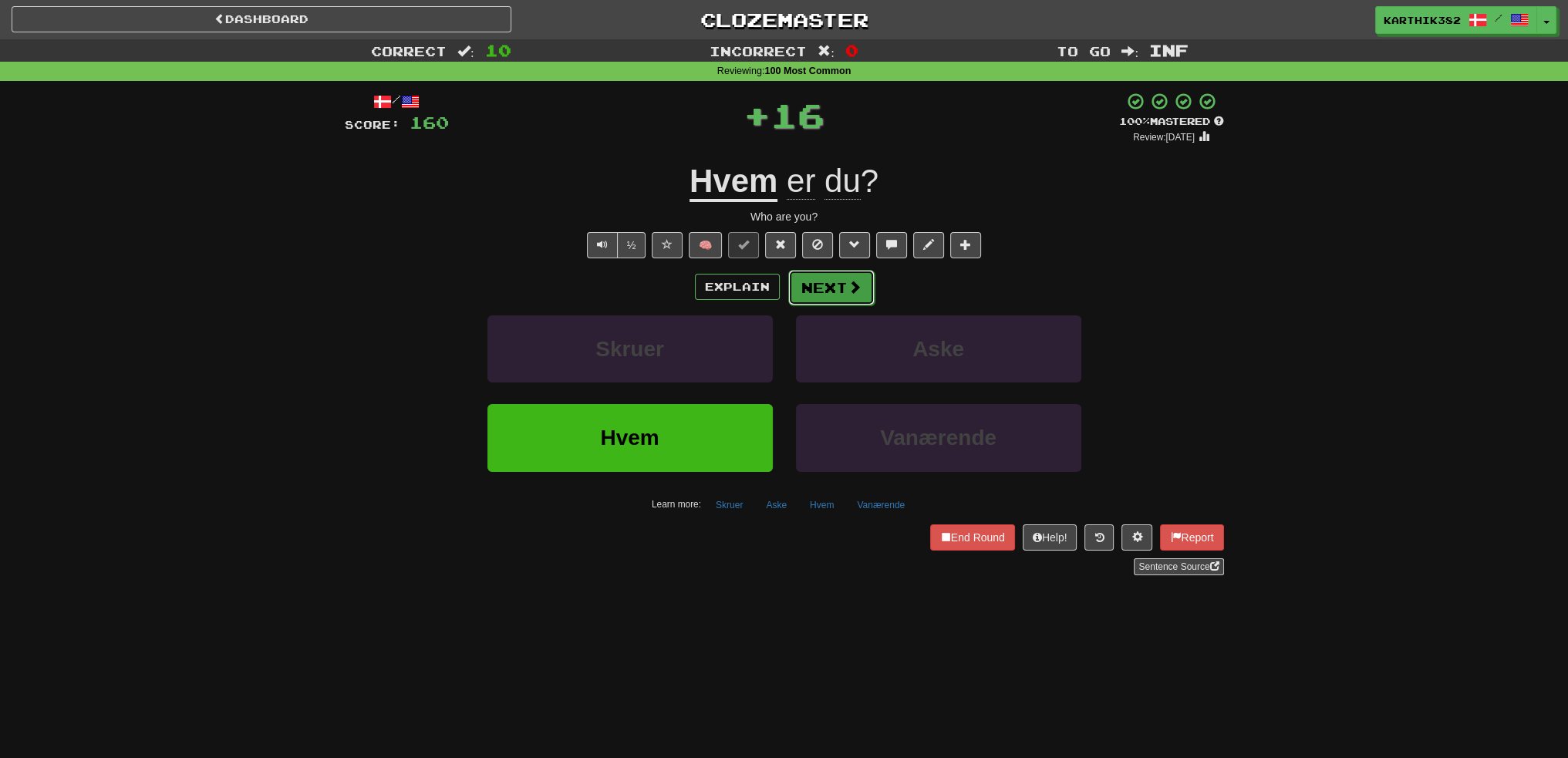
click at [821, 280] on button "Next" at bounding box center [831, 287] width 86 height 35
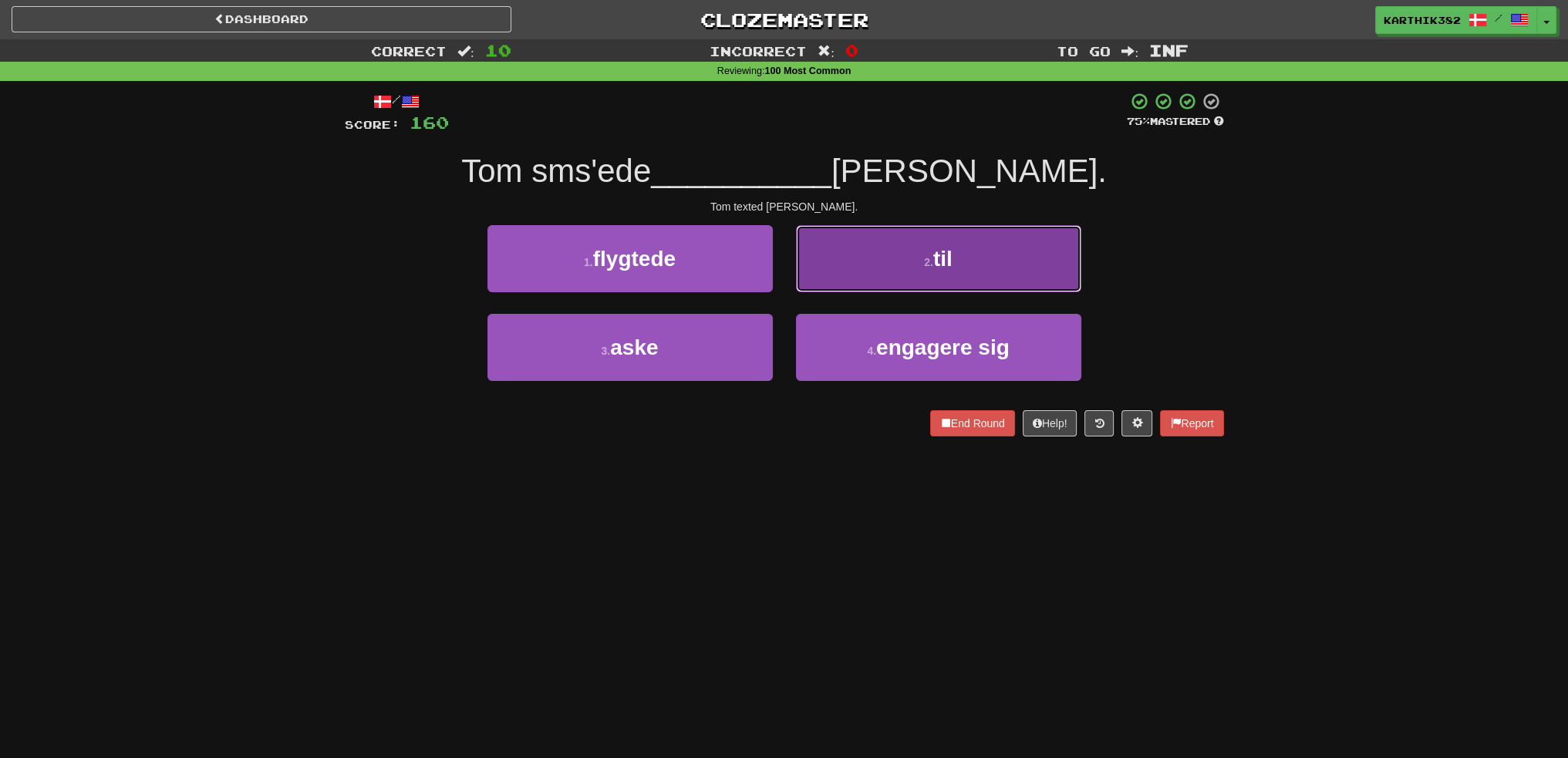
click at [864, 269] on button "2 . til" at bounding box center [938, 259] width 286 height 67
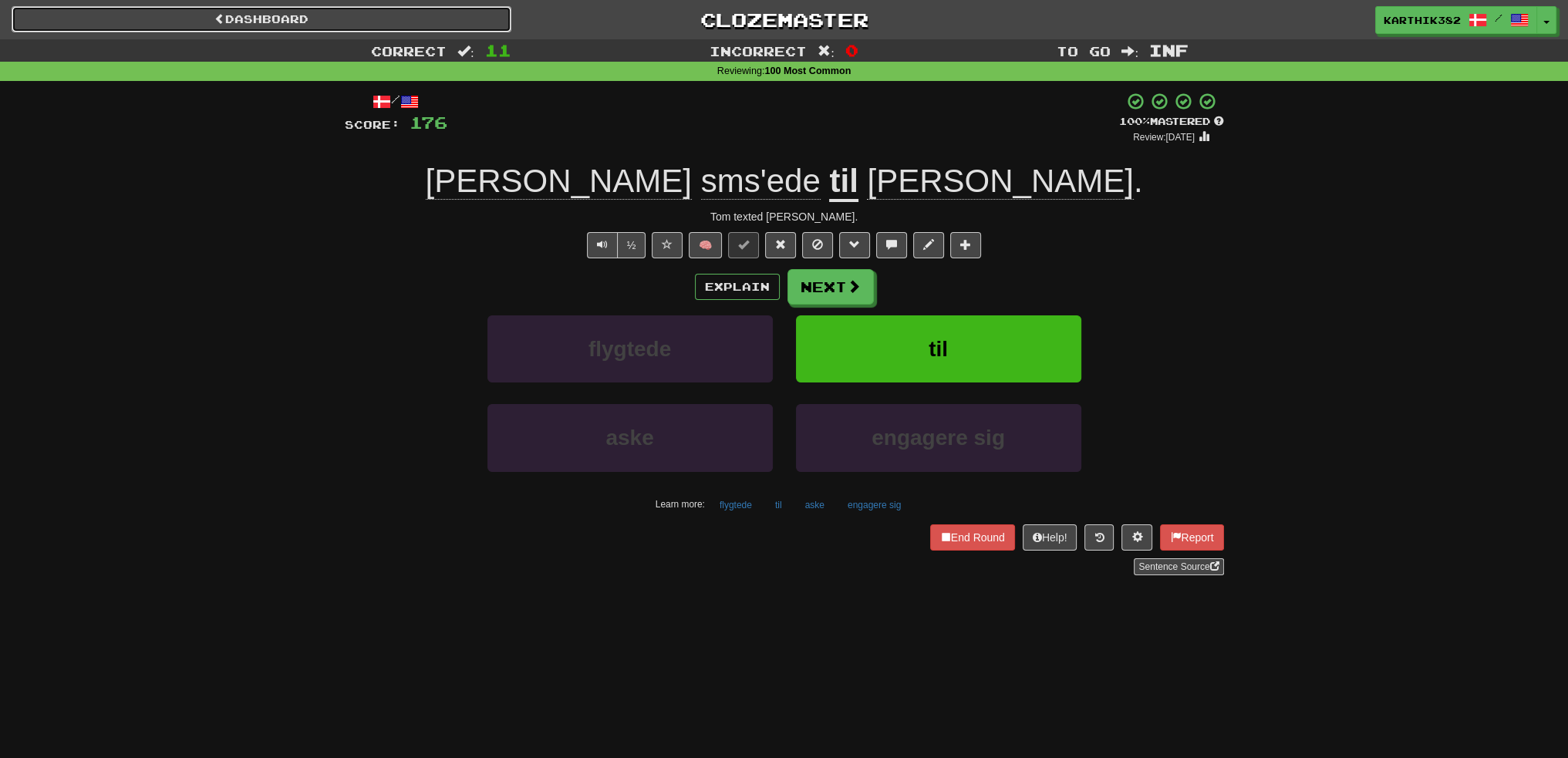
click at [404, 18] on link "Dashboard" at bounding box center [261, 19] width 500 height 26
